Goal: Find specific page/section: Find specific page/section

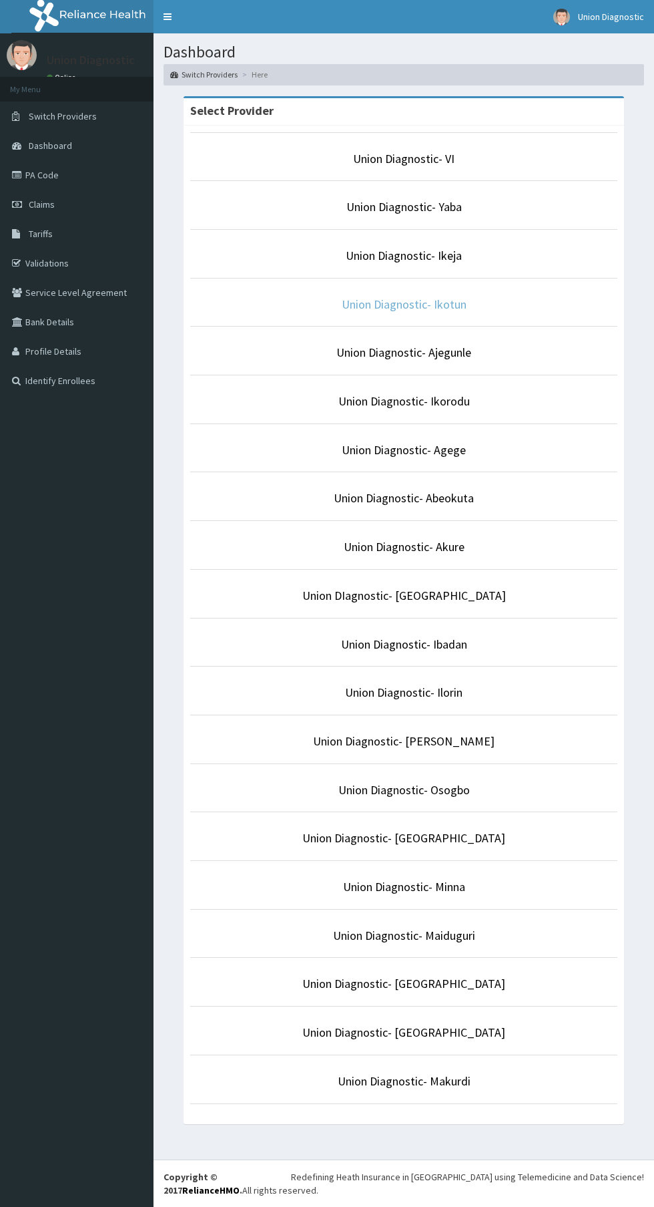
click at [459, 304] on link "Union Diagnostic- Ikotun" at bounding box center [404, 304] width 125 height 15
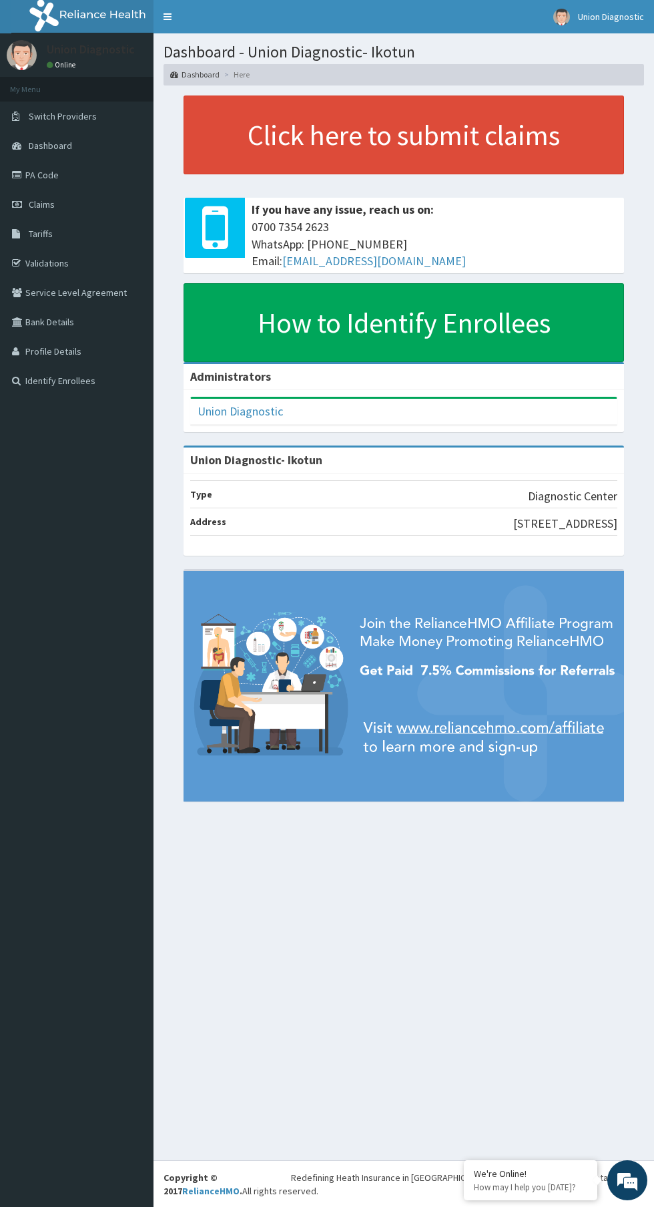
click at [55, 218] on link "Claims" at bounding box center [77, 204] width 154 height 29
click at [53, 168] on link "PA Code" at bounding box center [77, 174] width 154 height 29
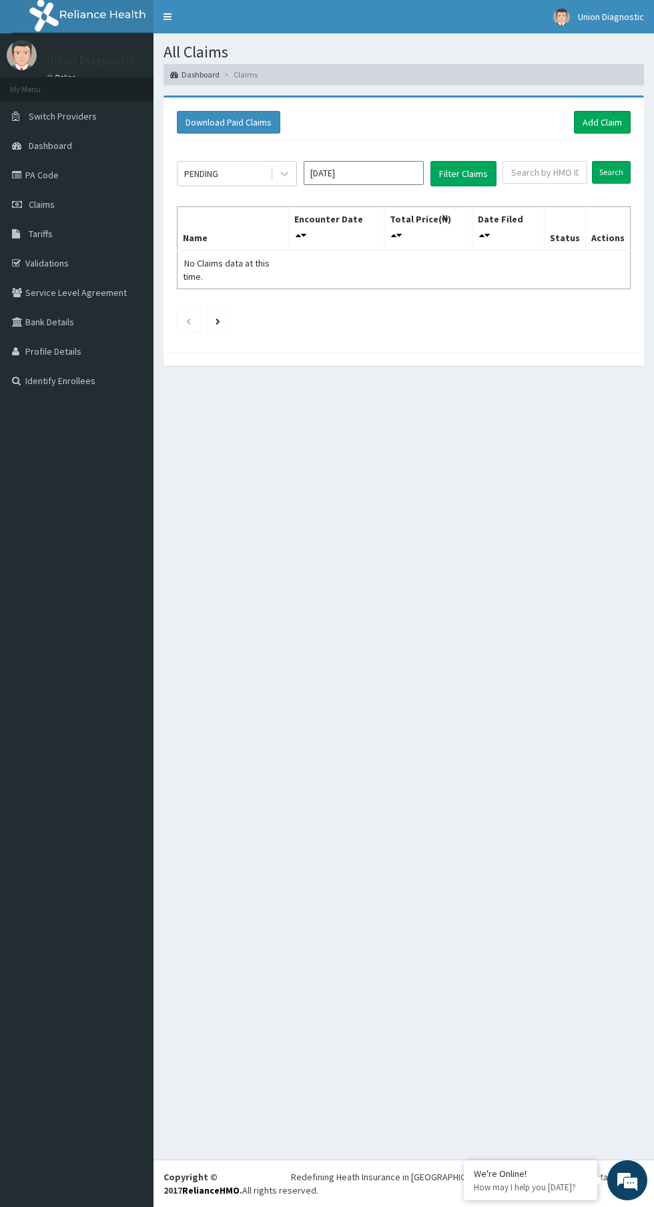
click at [41, 175] on link "PA Code" at bounding box center [77, 174] width 154 height 29
